Goal: Information Seeking & Learning: Learn about a topic

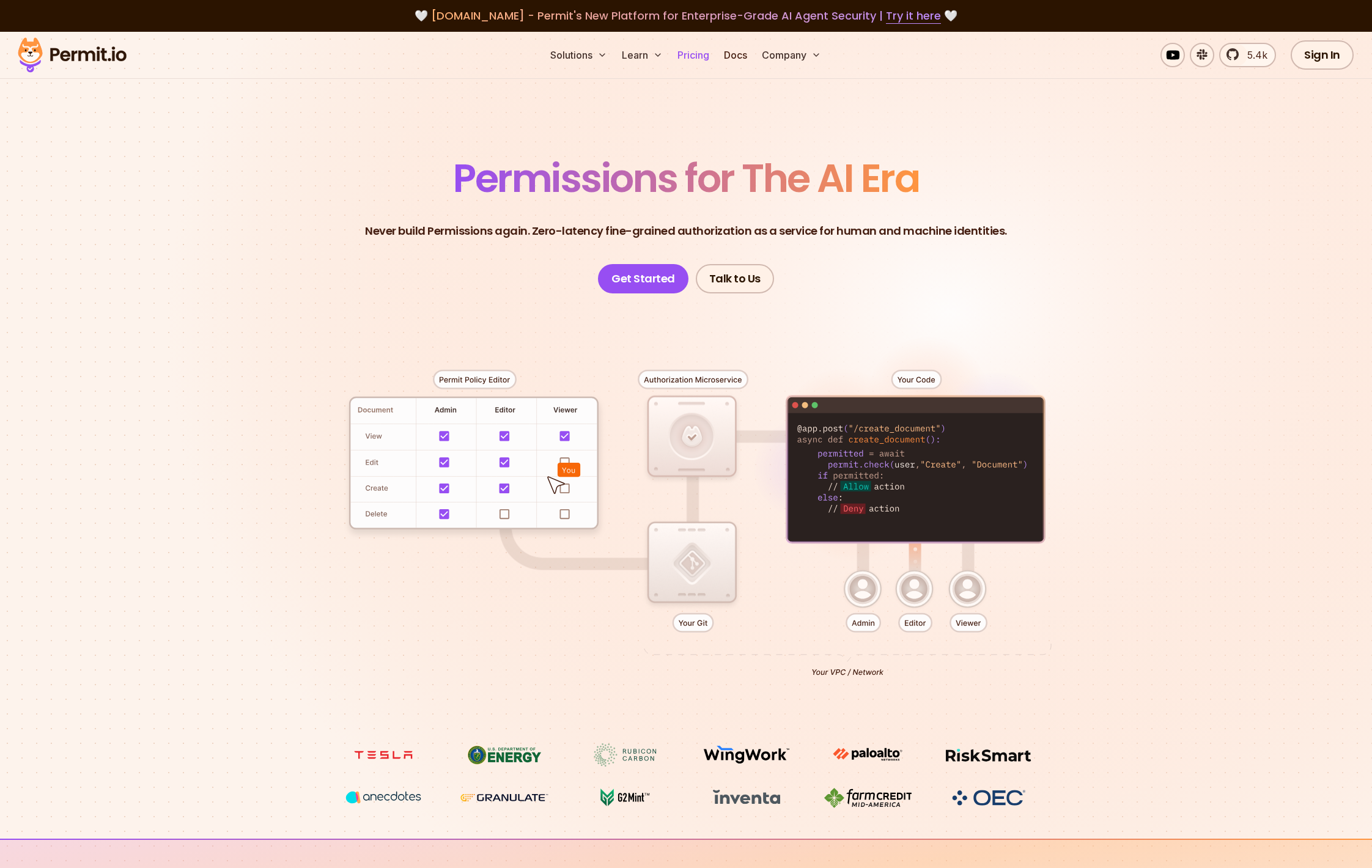
click at [690, 53] on link "Pricing" at bounding box center [693, 55] width 41 height 25
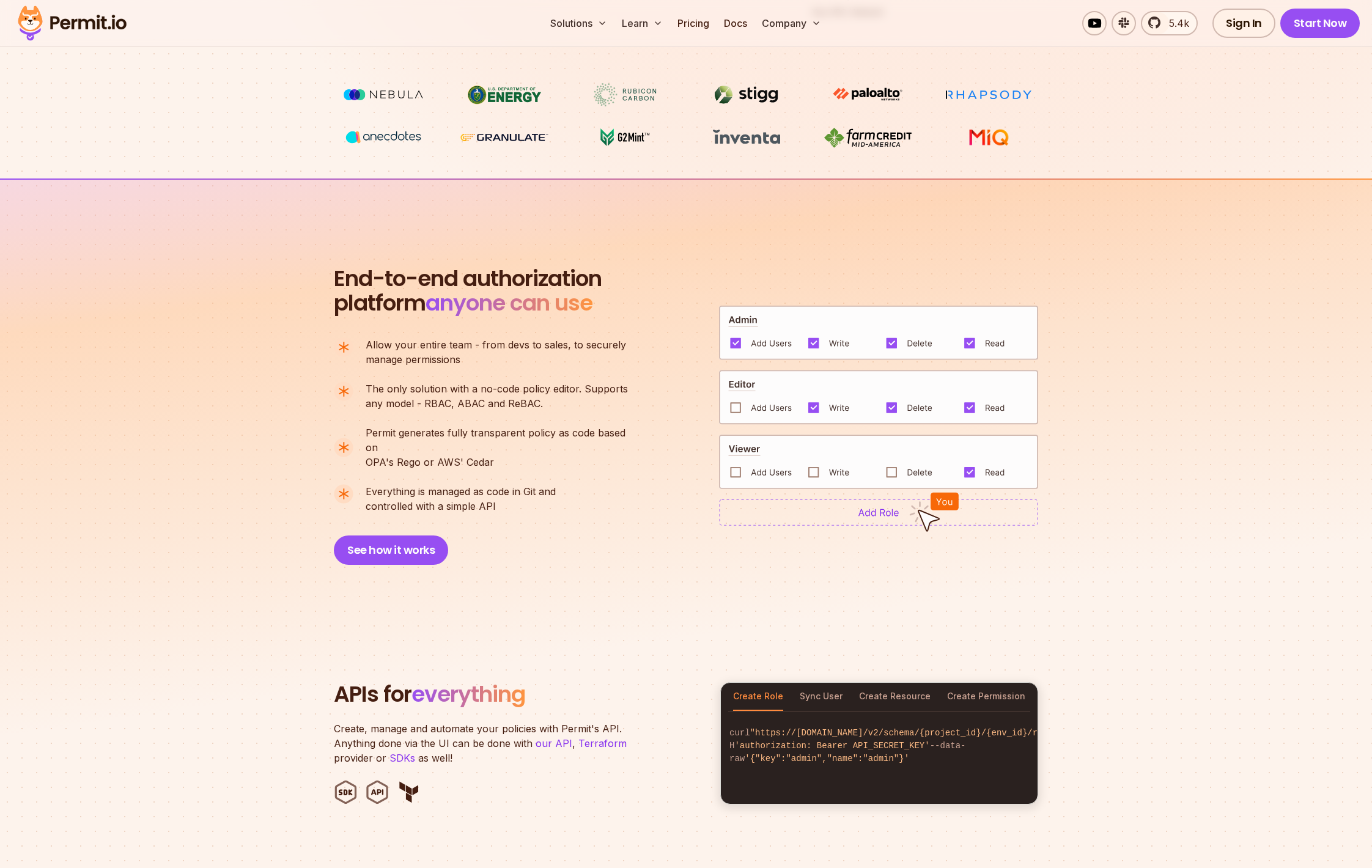
scroll to position [667, 0]
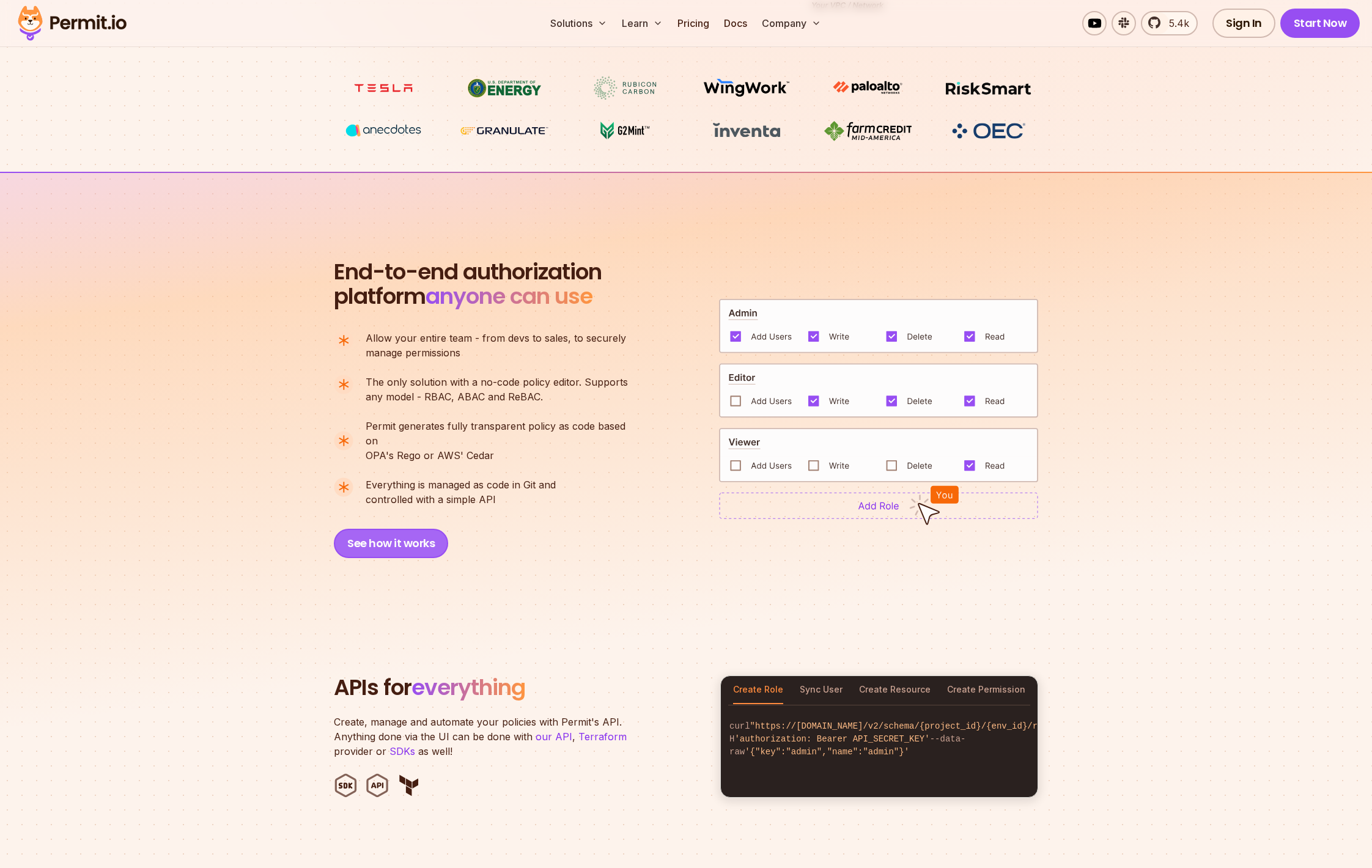
click at [384, 529] on button "See how it works" at bounding box center [391, 543] width 114 height 29
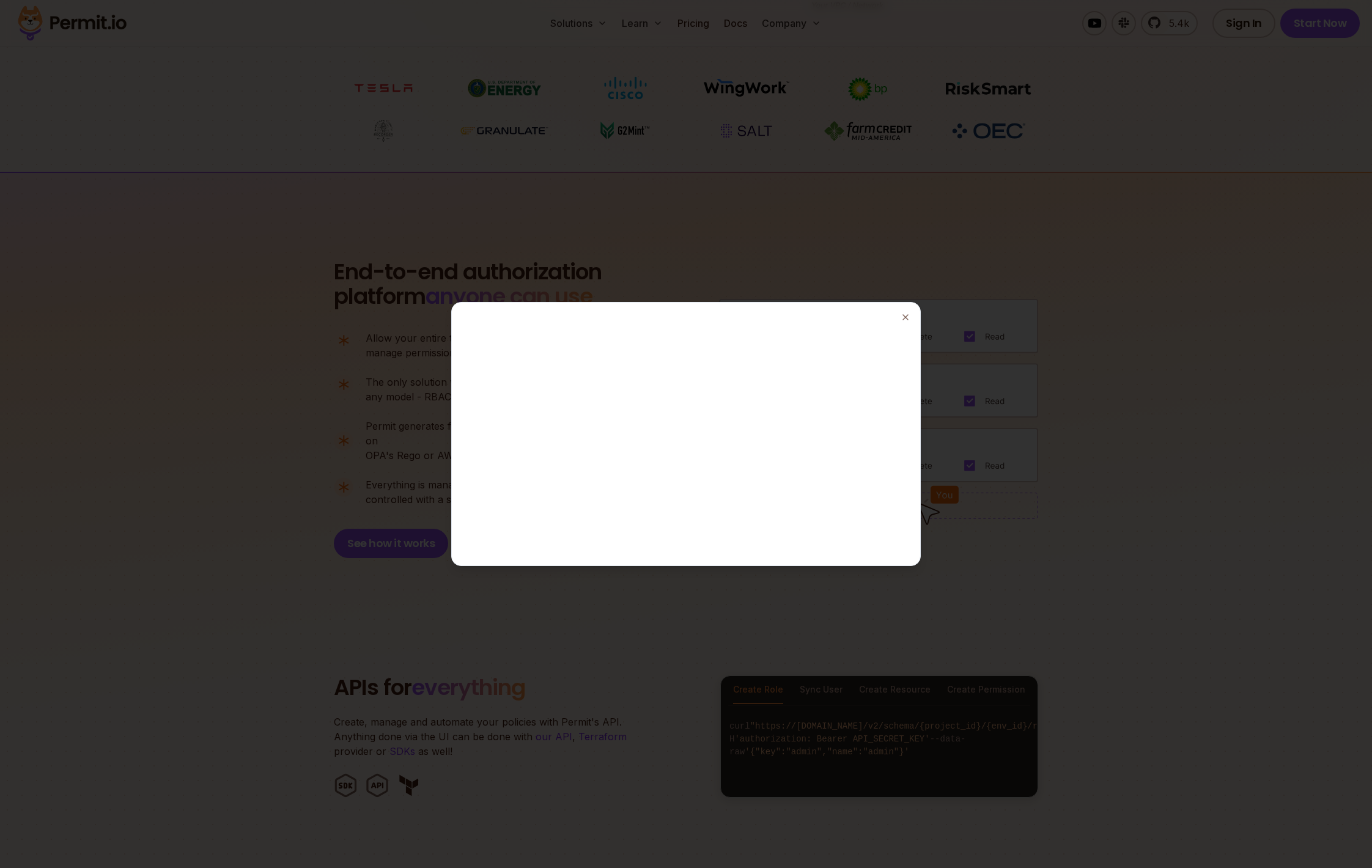
click at [901, 312] on button "Close" at bounding box center [905, 317] width 10 height 10
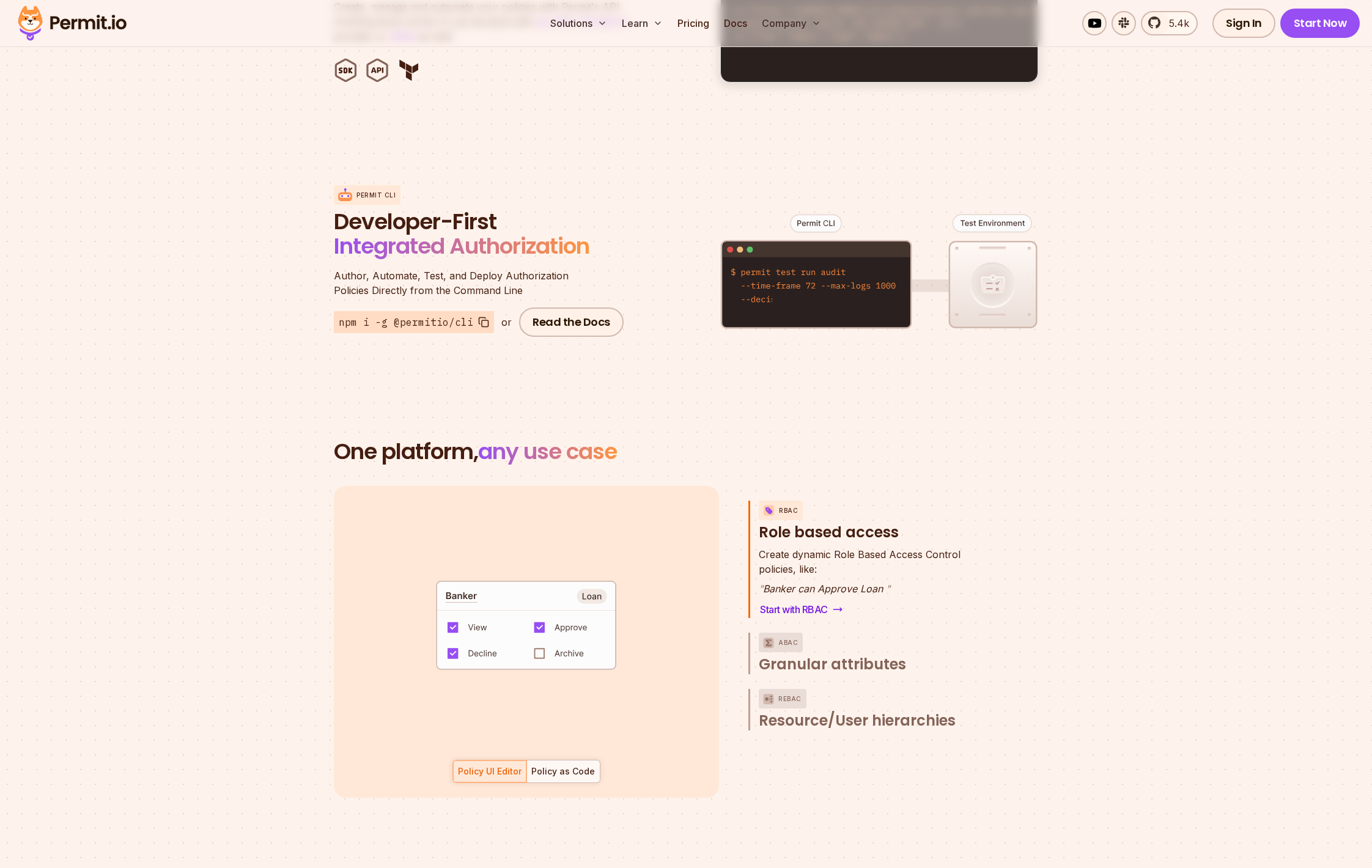
scroll to position [1384, 0]
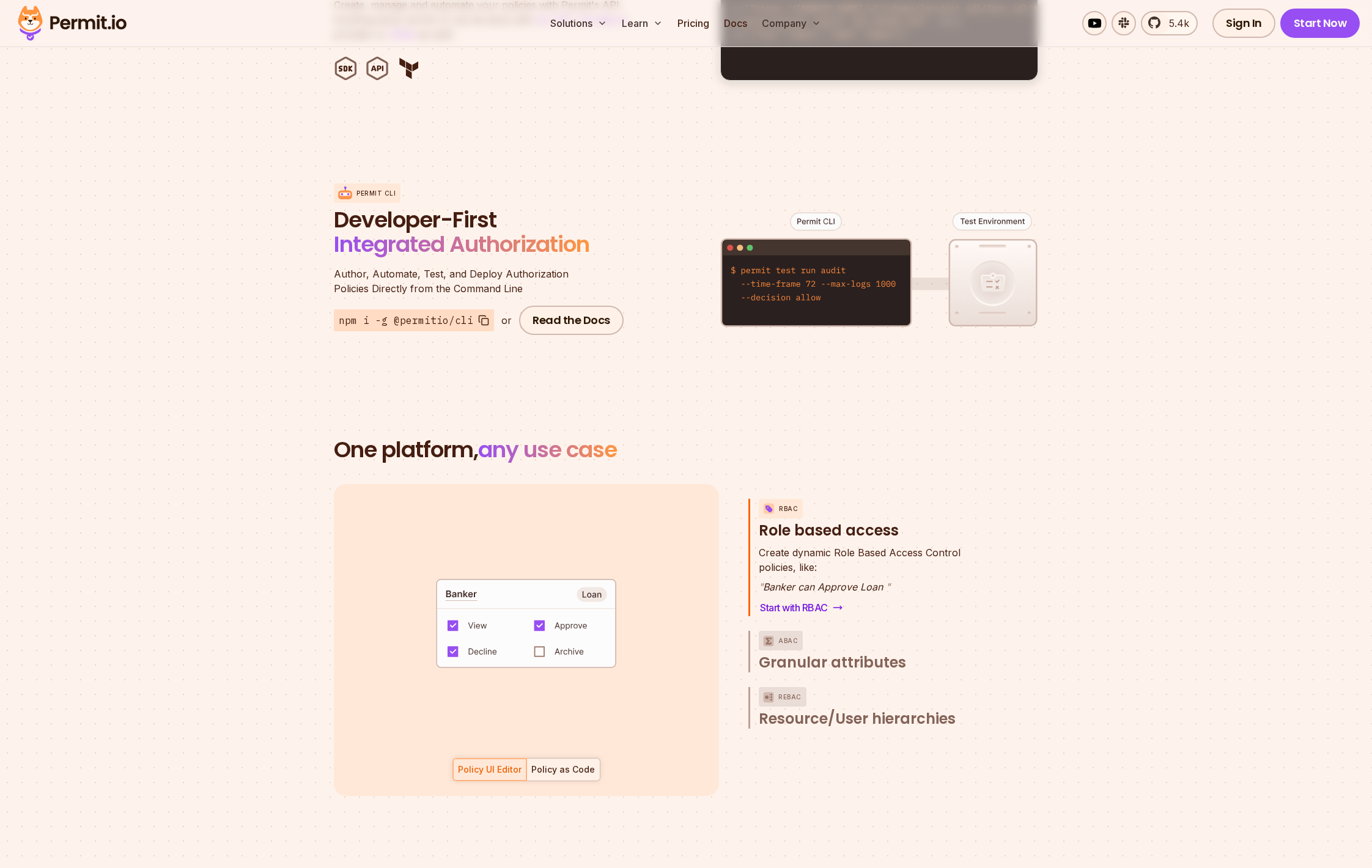
click at [571, 763] on div "Policy as Code" at bounding box center [563, 769] width 63 height 12
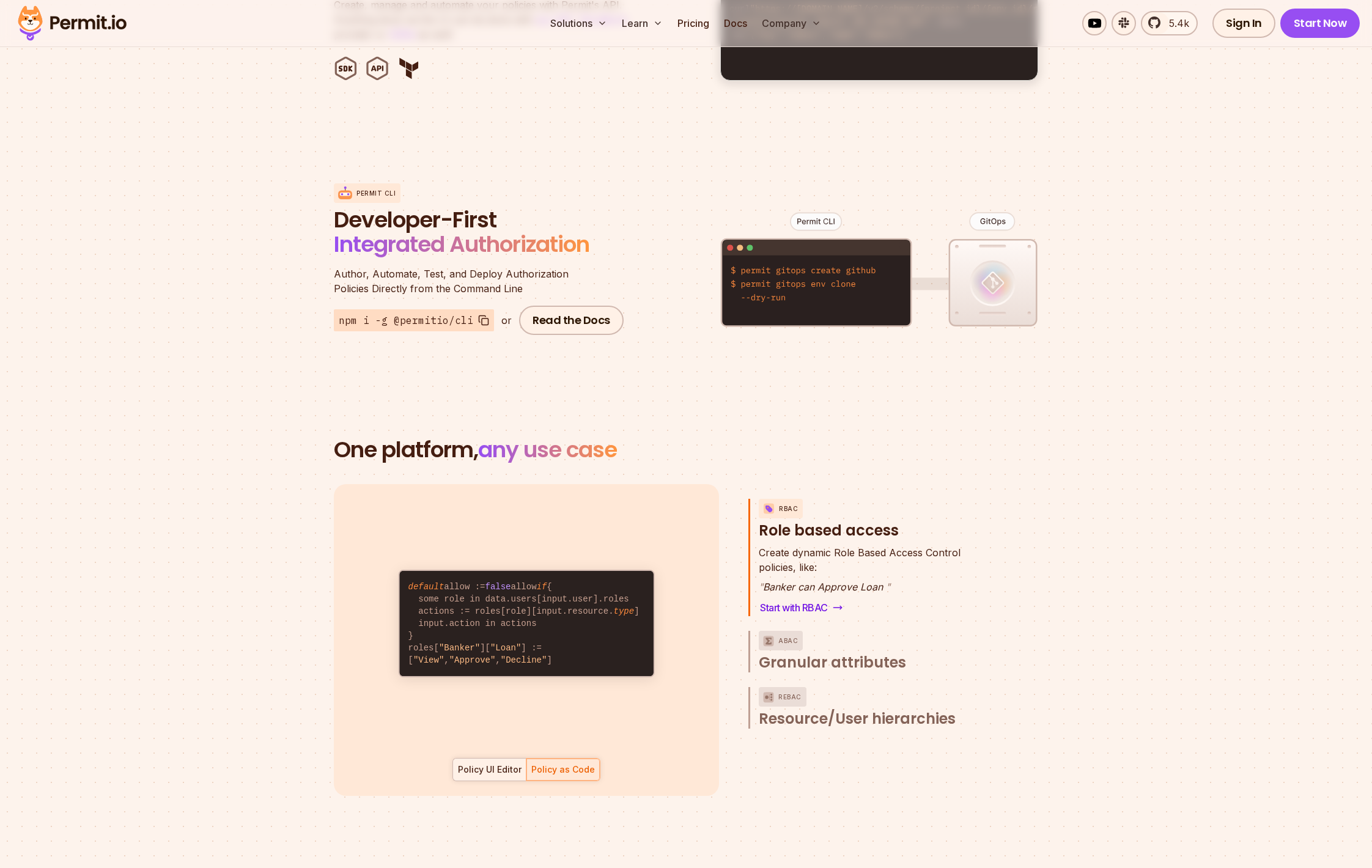
click at [496, 762] on div at bounding box center [490, 769] width 74 height 22
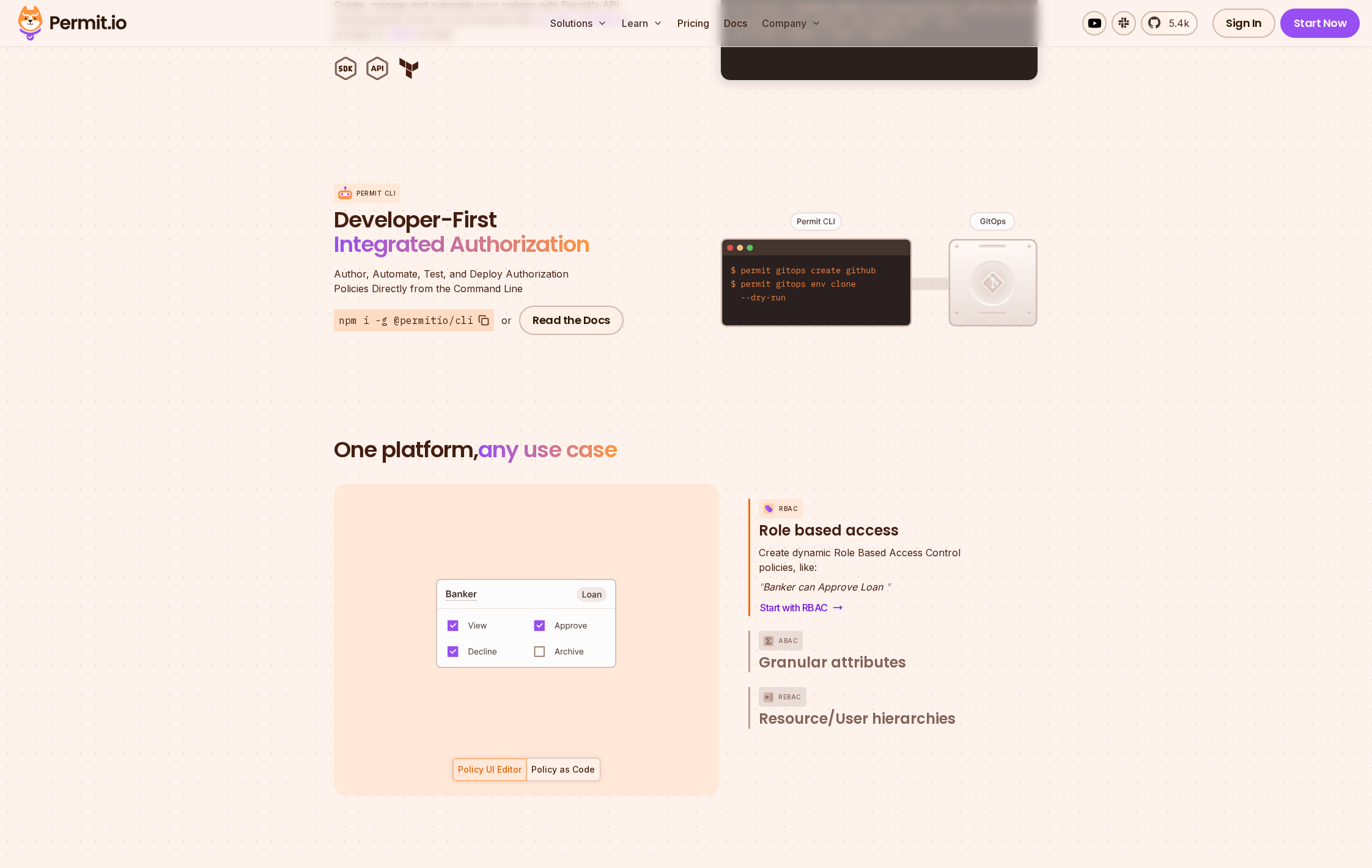
click at [571, 763] on div "Policy as Code" at bounding box center [563, 769] width 63 height 12
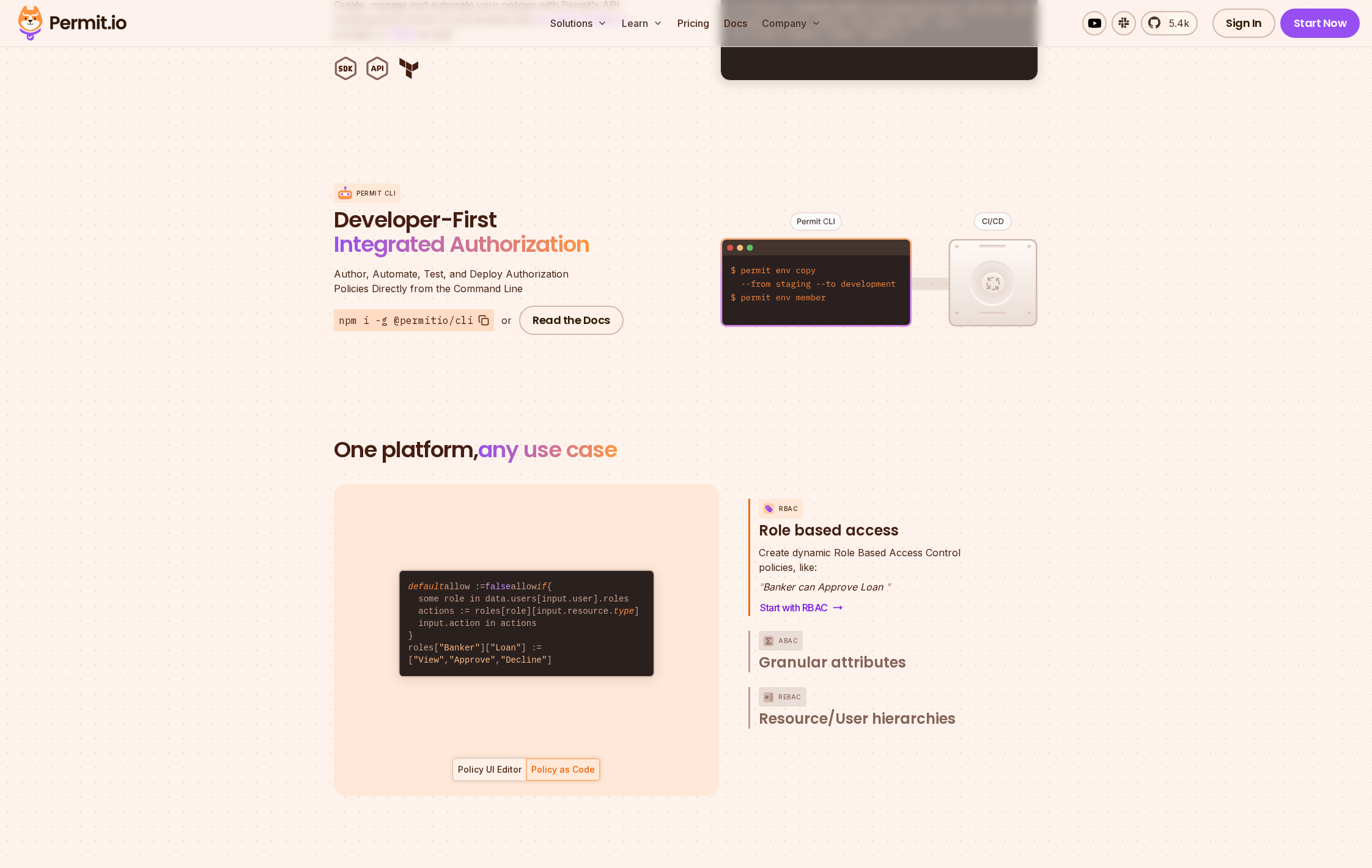
click at [487, 763] on div "Policy UI Editor" at bounding box center [489, 769] width 63 height 12
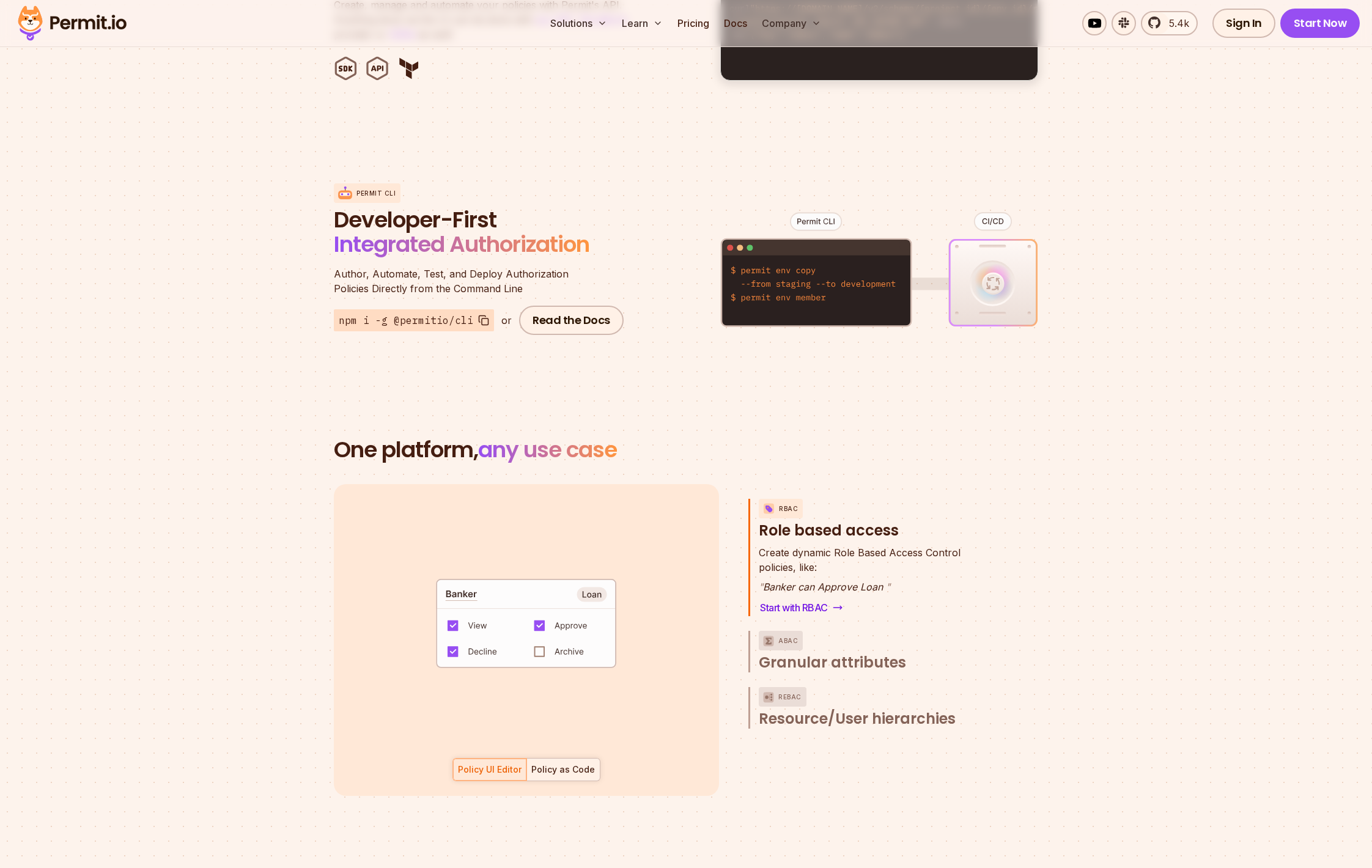
click at [556, 763] on div "Policy as Code" at bounding box center [563, 769] width 63 height 12
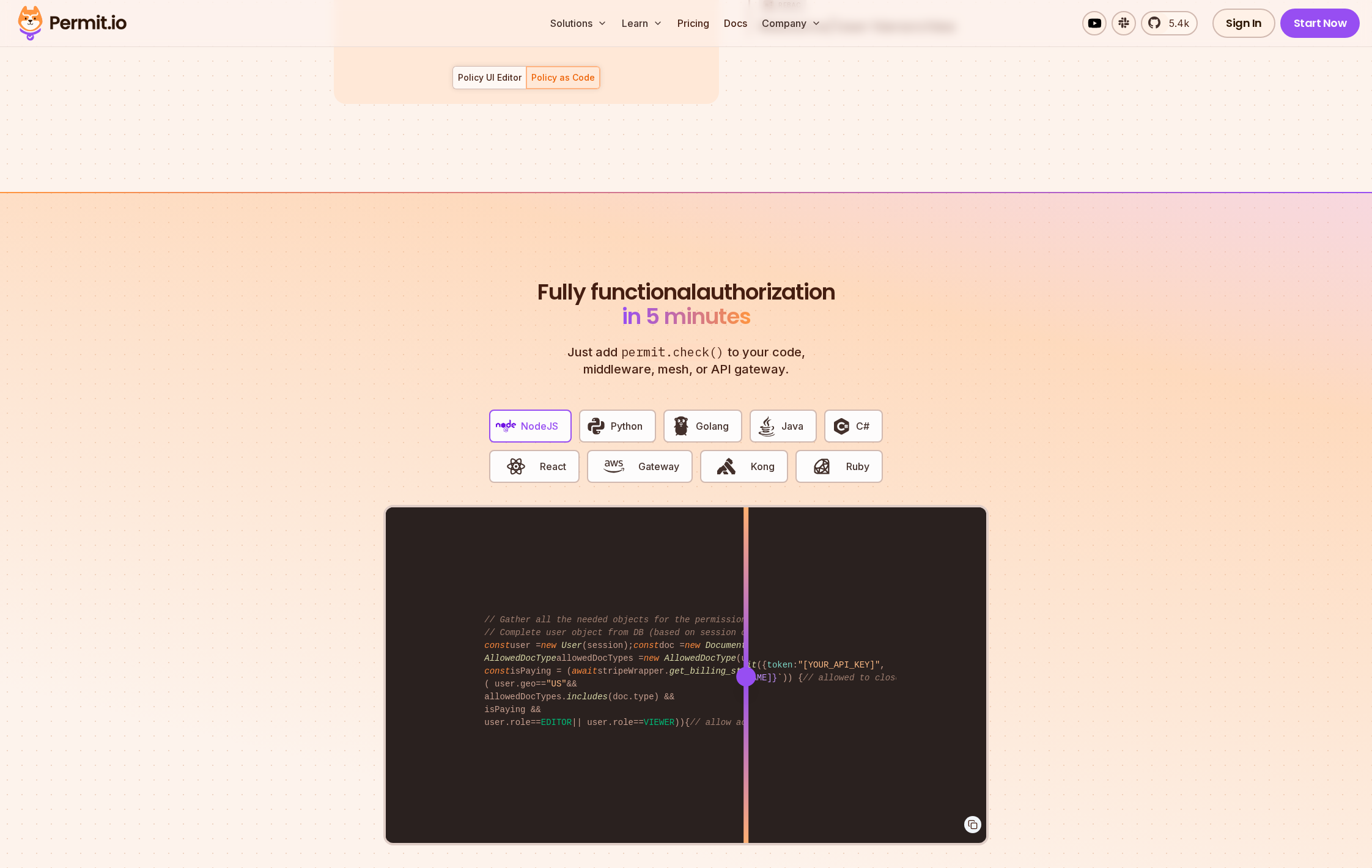
scroll to position [2077, 0]
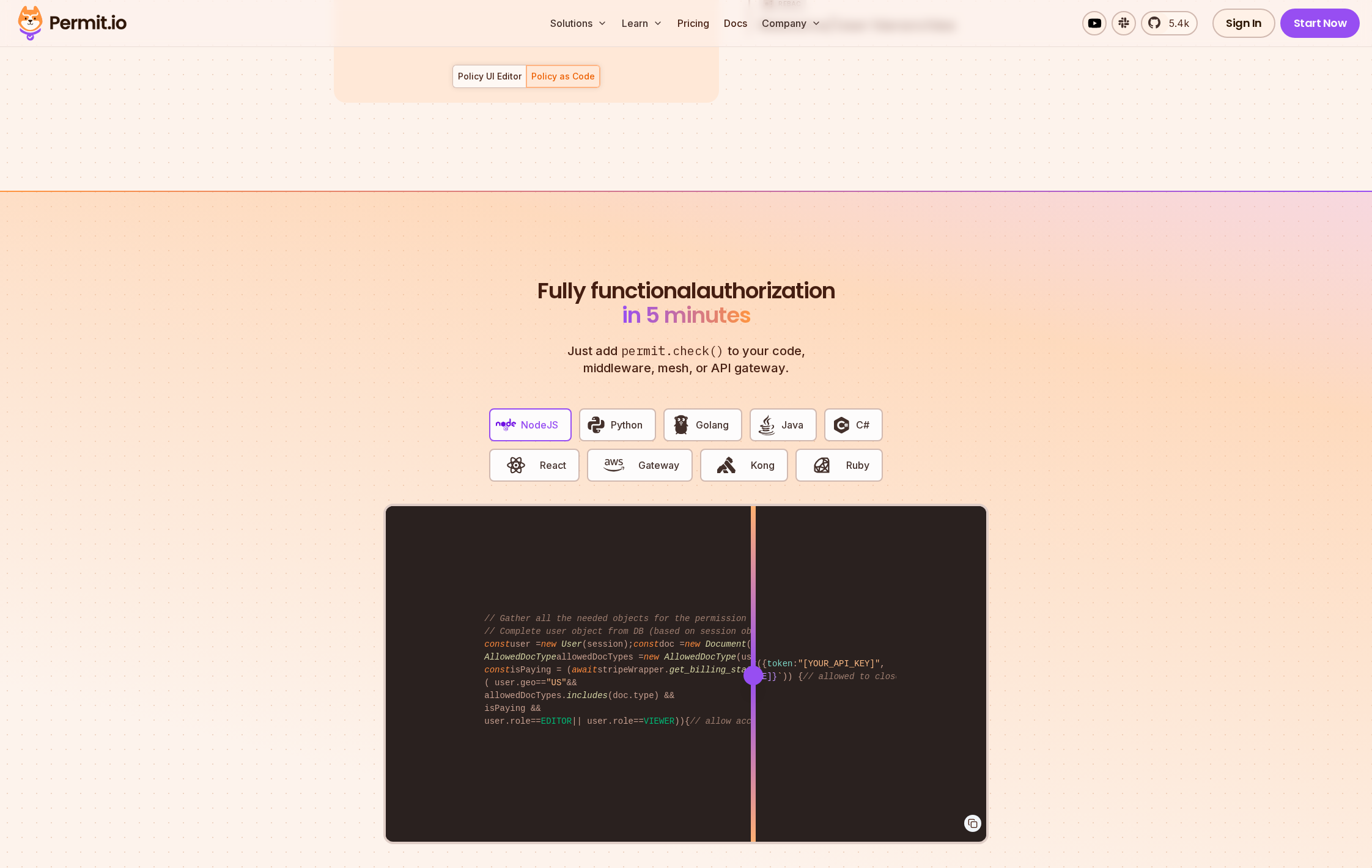
drag, startPoint x: 744, startPoint y: 660, endPoint x: 753, endPoint y: 640, distance: 21.9
click at [753, 640] on div at bounding box center [753, 674] width 5 height 338
drag, startPoint x: 749, startPoint y: 655, endPoint x: 721, endPoint y: 631, distance: 36.9
click at [721, 631] on div at bounding box center [722, 674] width 5 height 338
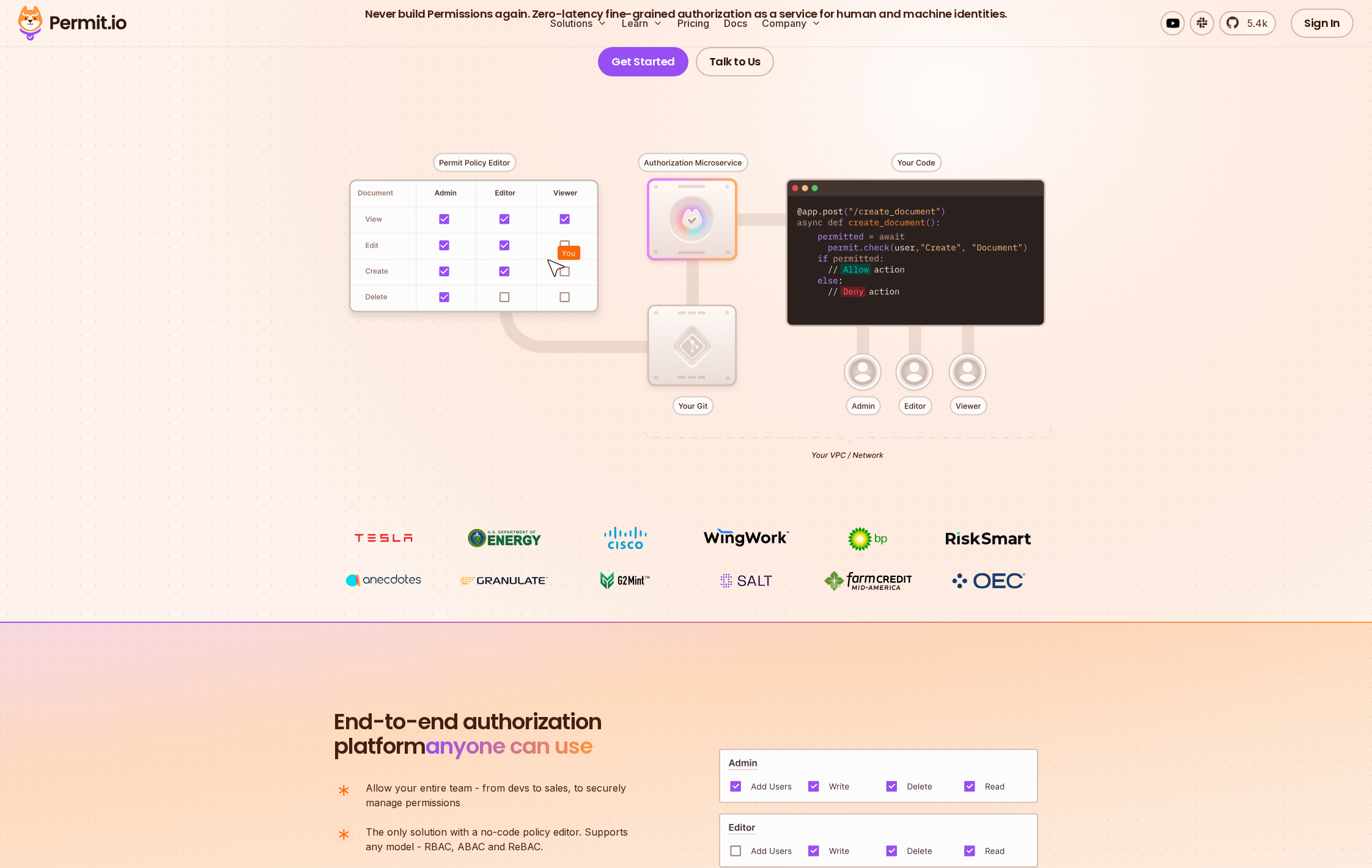
scroll to position [0, 0]
